Goal: Task Accomplishment & Management: Use online tool/utility

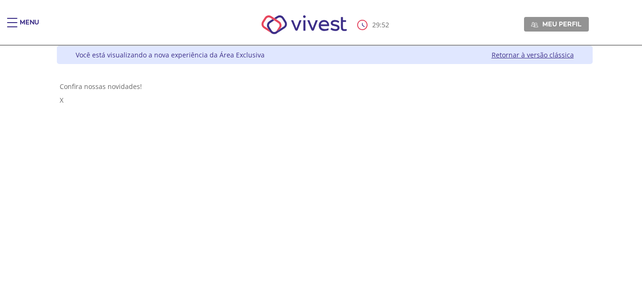
click at [11, 24] on div "Main header" at bounding box center [12, 27] width 10 height 19
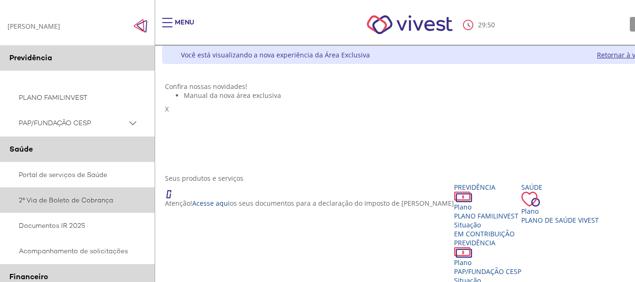
click at [47, 202] on link "2ª Via de Boleto de Cobrança" at bounding box center [77, 199] width 155 height 25
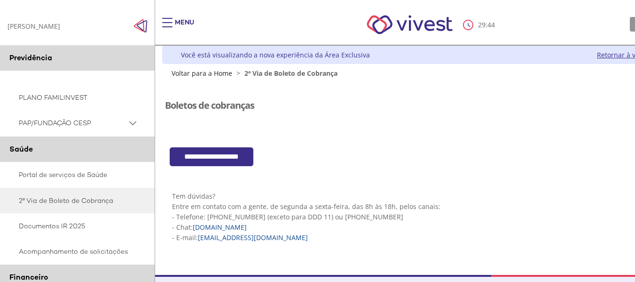
click at [248, 157] on input "**********" at bounding box center [212, 156] width 84 height 19
